Goal: Find specific page/section: Find specific page/section

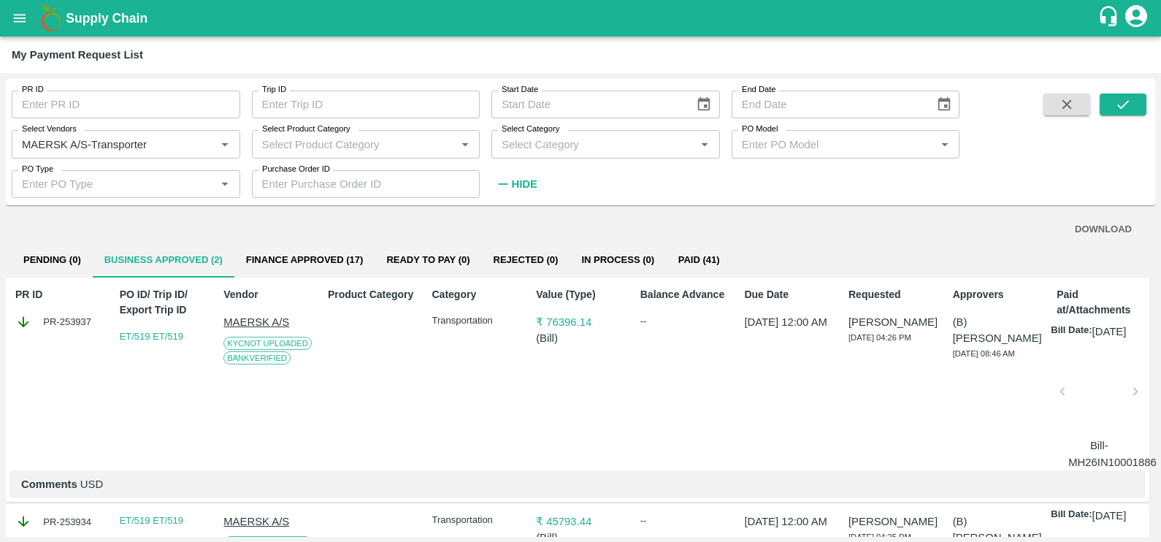
click at [120, 115] on input "PR ID" at bounding box center [126, 105] width 229 height 28
click at [29, 14] on button "open drawer" at bounding box center [20, 18] width 34 height 34
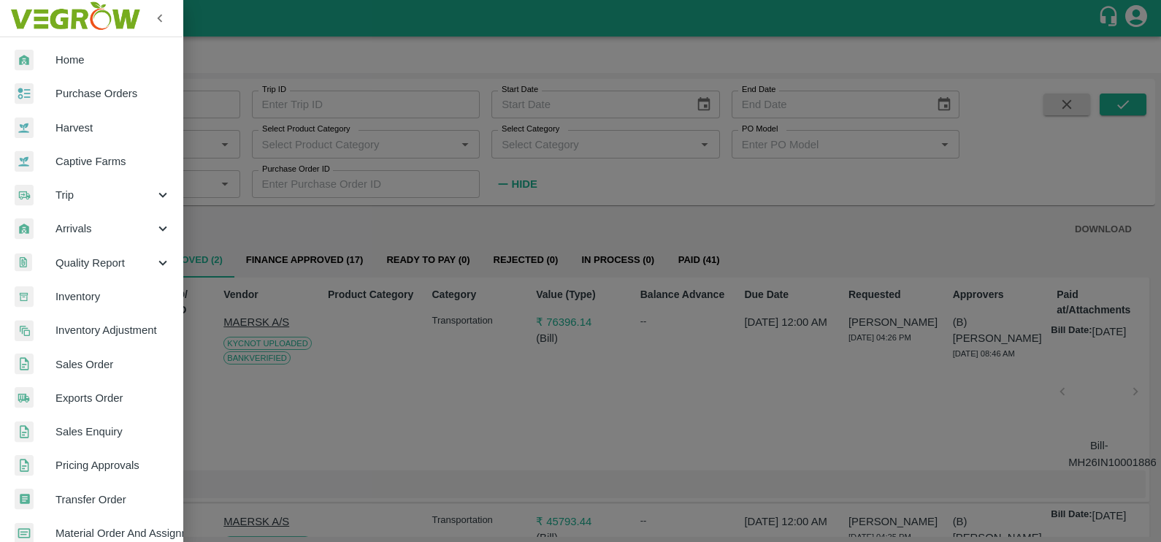
scroll to position [89, 0]
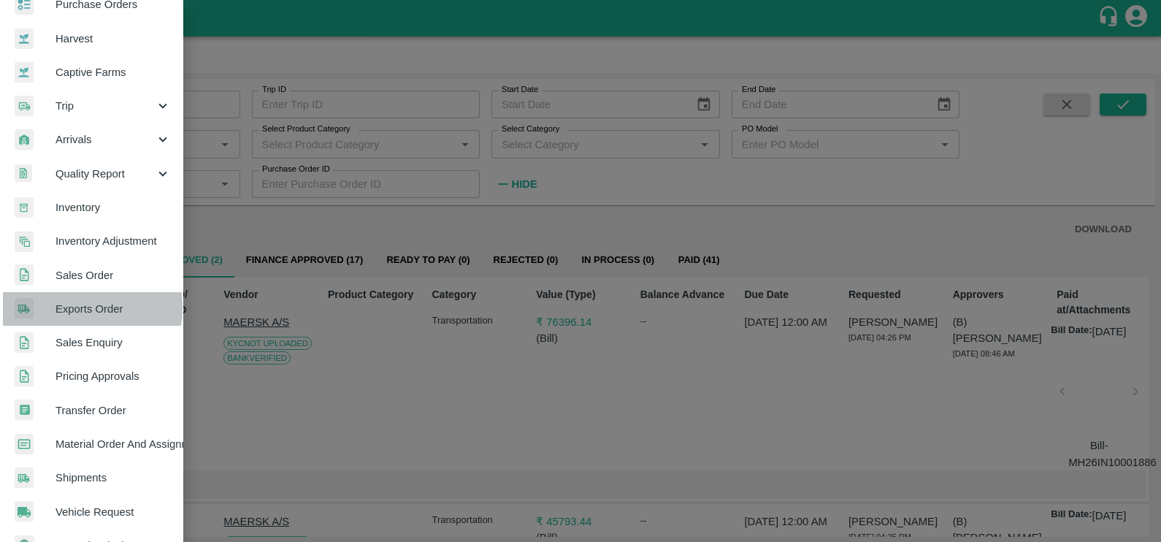
click at [72, 307] on span "Exports Order" at bounding box center [112, 309] width 115 height 16
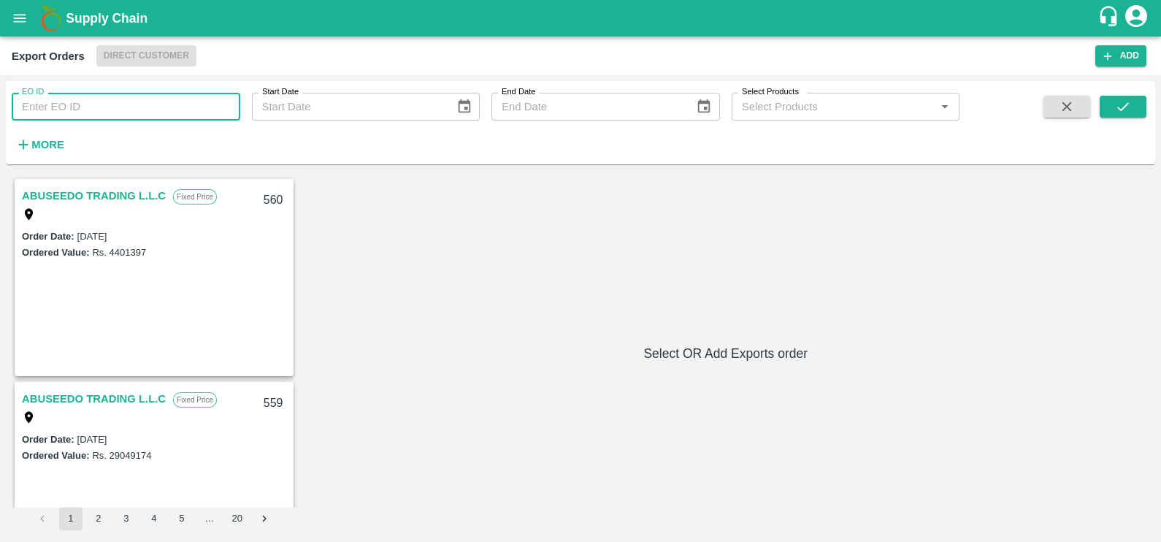
click at [80, 100] on input "EO ID" at bounding box center [126, 107] width 229 height 28
paste input "288"
type input "288"
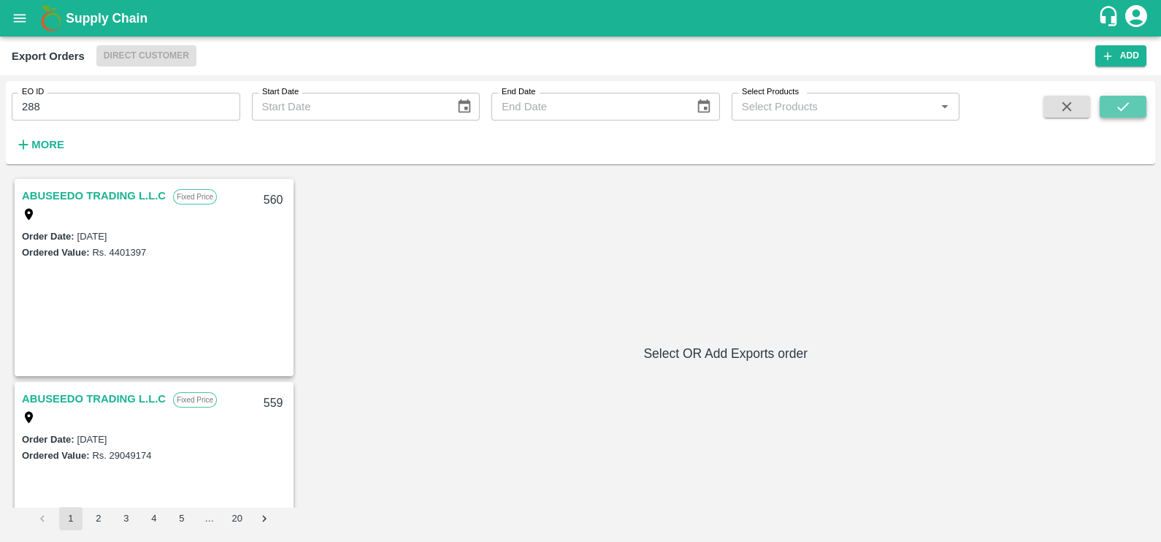
click at [1105, 115] on button "submit" at bounding box center [1123, 107] width 47 height 22
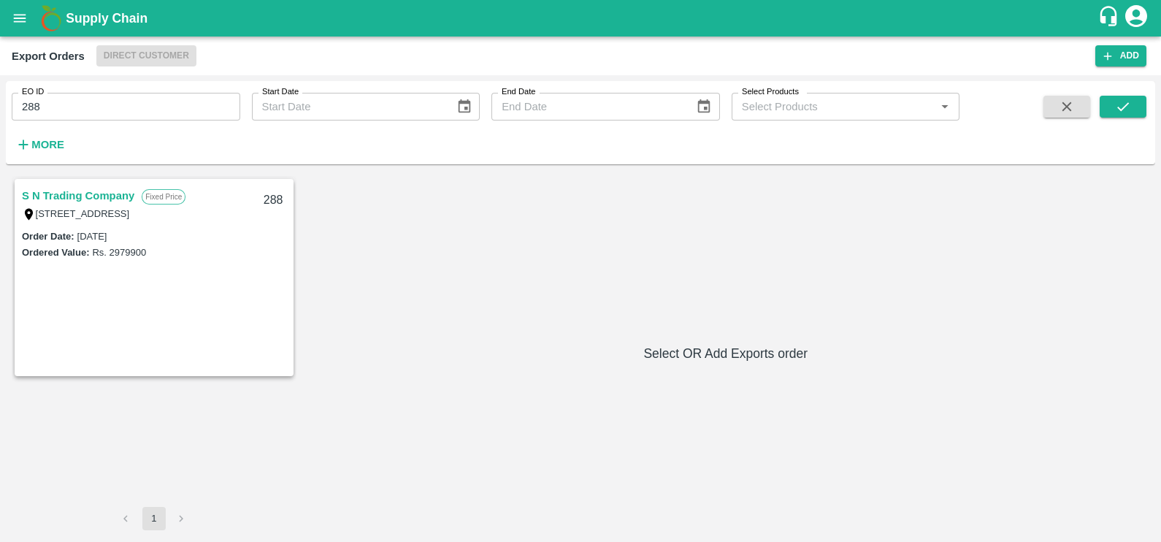
click at [53, 194] on link "S N Trading Company" at bounding box center [78, 195] width 112 height 19
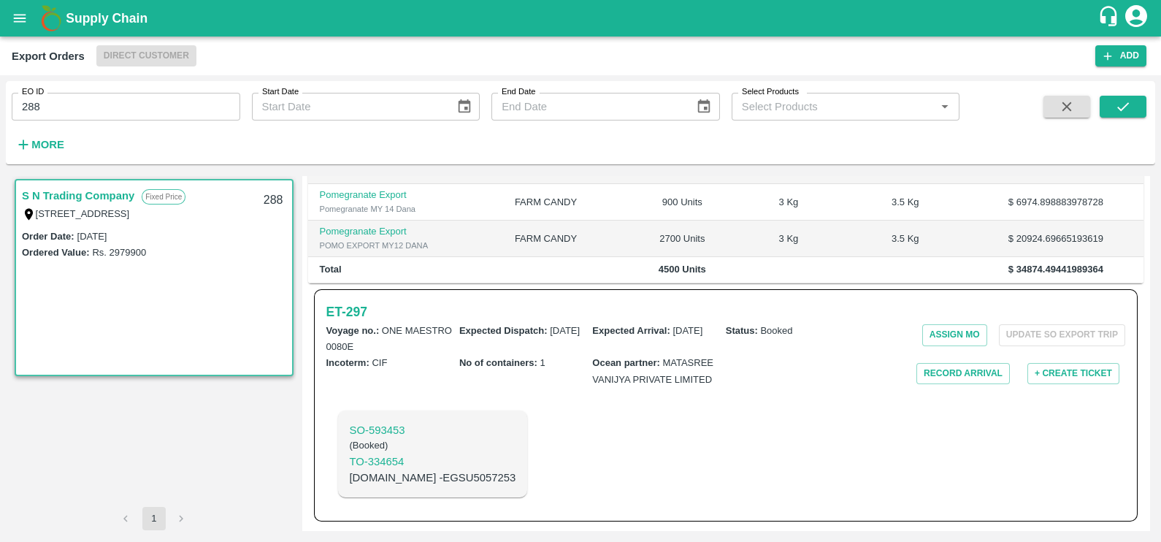
scroll to position [357, 0]
click at [346, 314] on h6 "ET- 297" at bounding box center [346, 312] width 41 height 20
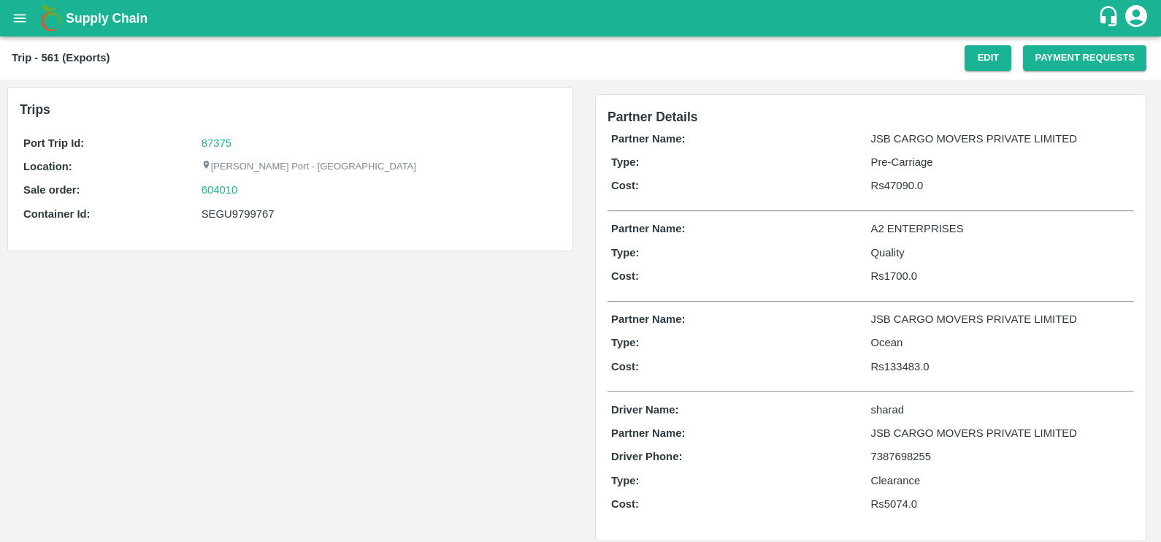
scroll to position [12, 0]
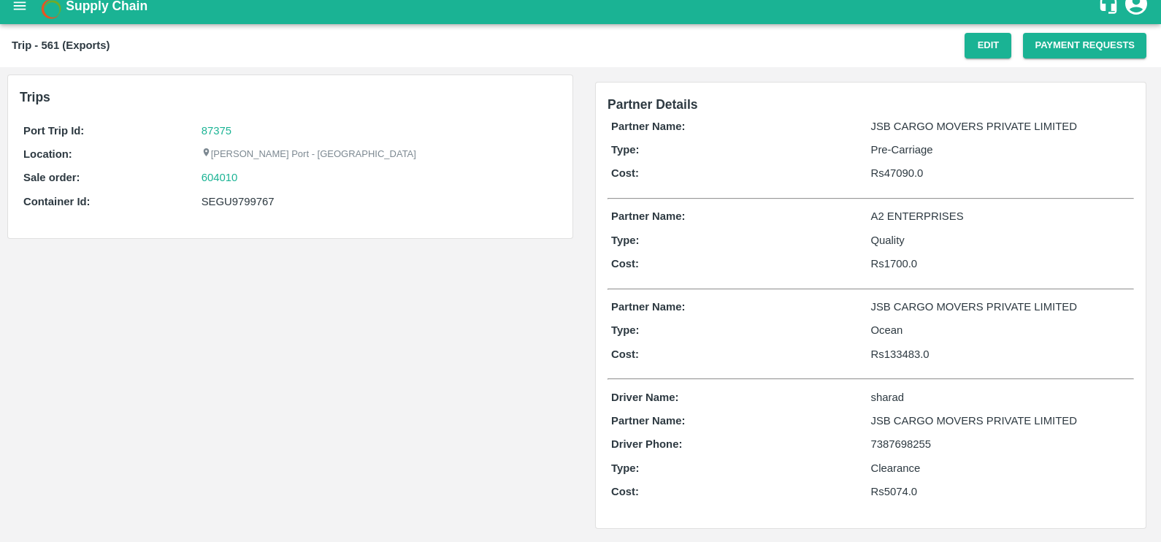
click at [221, 201] on div "SEGU9799767" at bounding box center [380, 201] width 356 height 16
copy div "SEGU9799767"
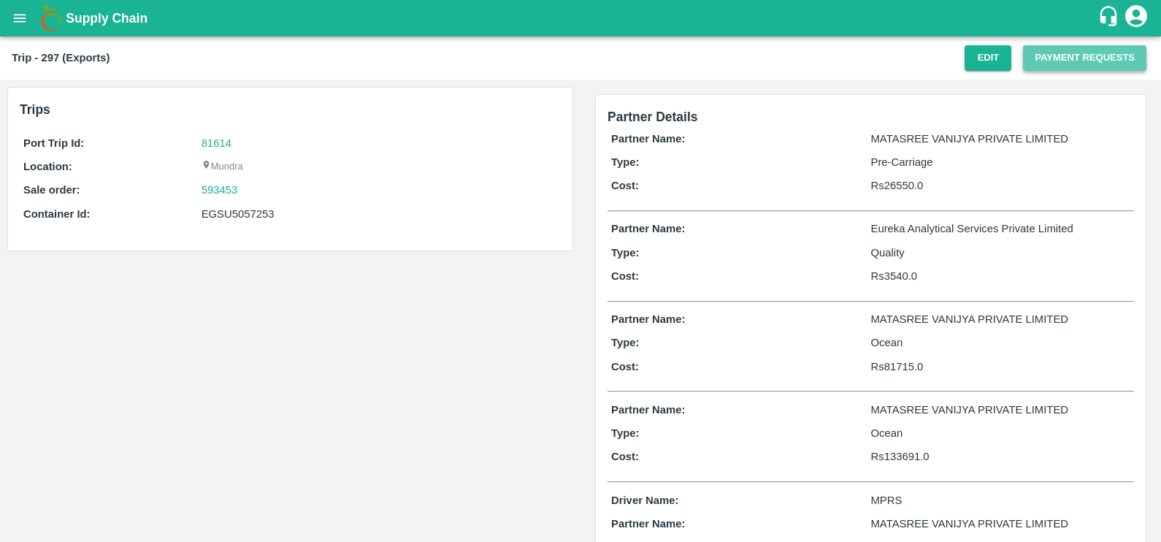
click at [1028, 57] on button "Payment Requests" at bounding box center [1084, 58] width 123 height 26
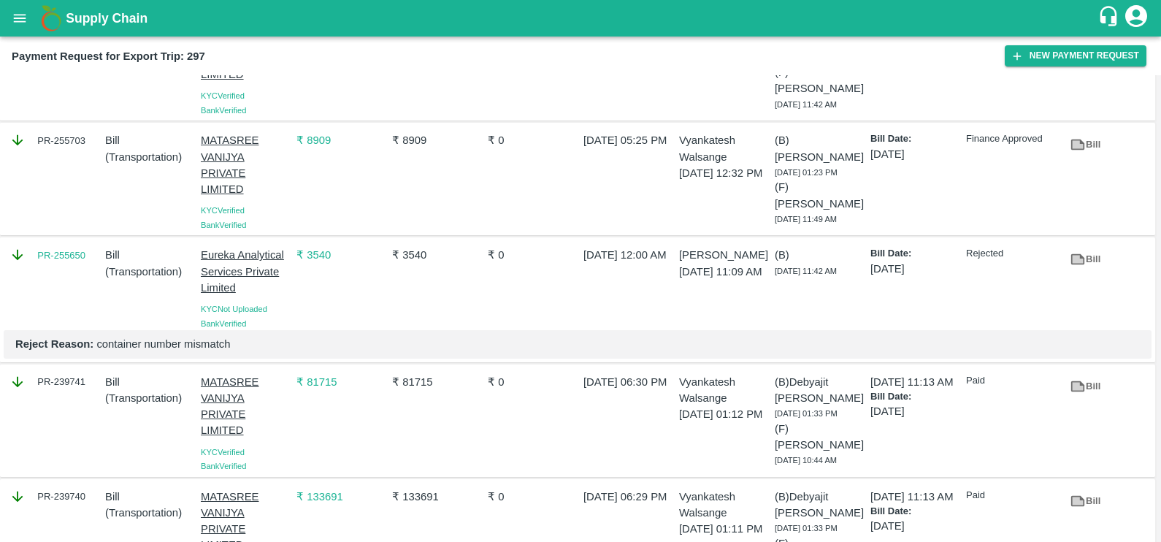
scroll to position [99, 0]
click at [1081, 256] on icon at bounding box center [1078, 261] width 16 height 16
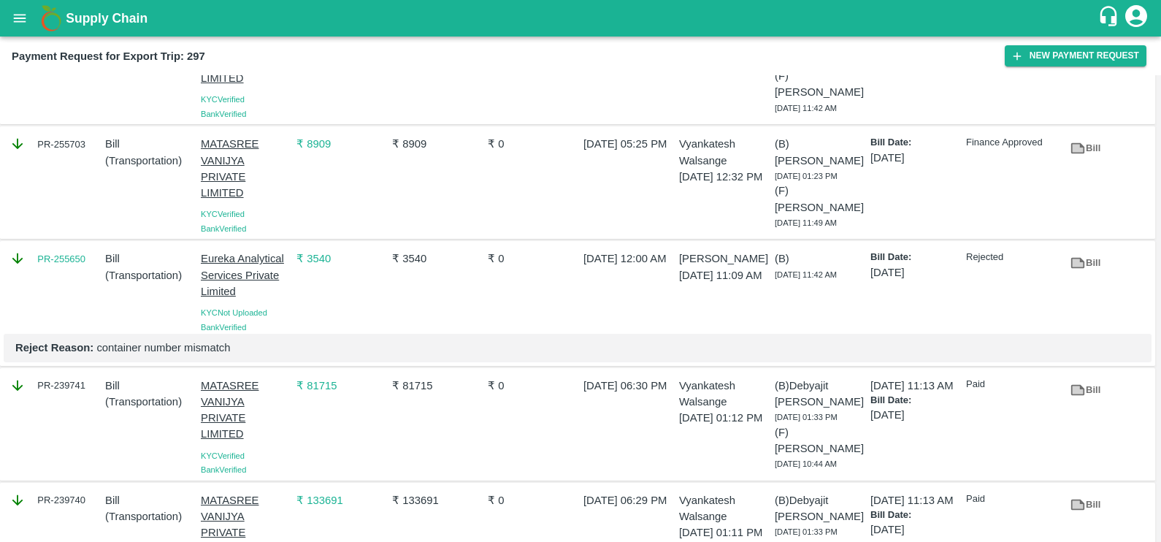
scroll to position [97, 0]
click at [54, 273] on div "PR-255650" at bounding box center [52, 288] width 96 height 89
copy link "PR-255650"
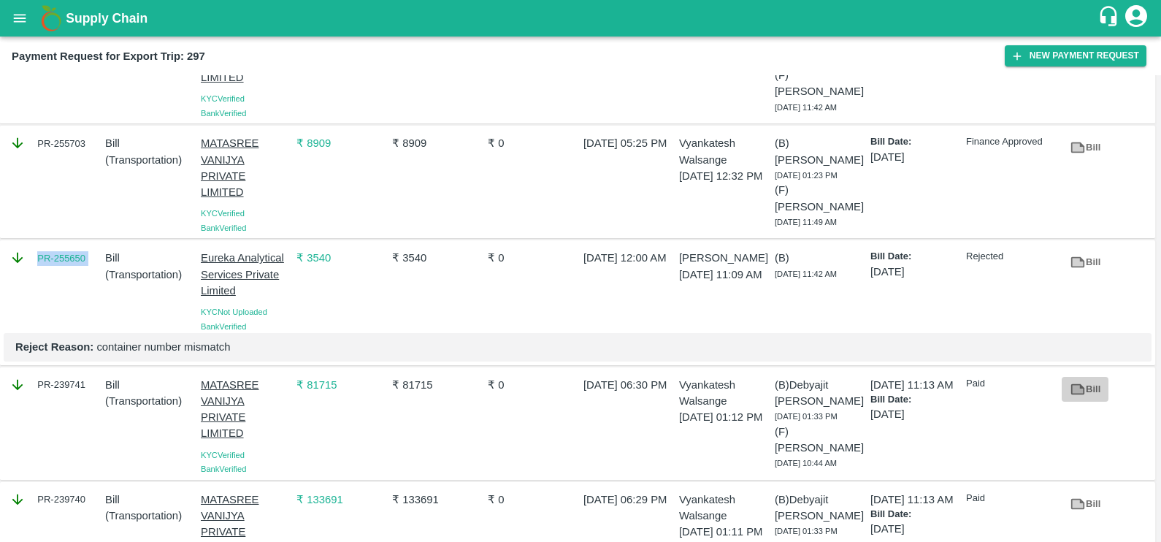
click at [1087, 388] on link "Bill" at bounding box center [1085, 390] width 47 height 26
copy link "PR-255650"
